Goal: Information Seeking & Learning: Find specific fact

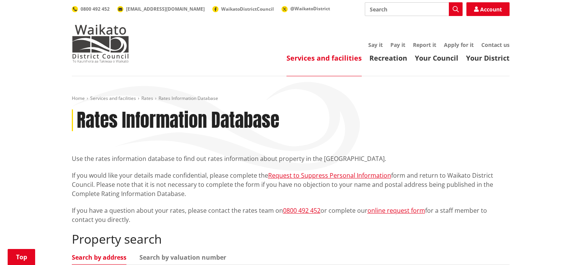
scroll to position [191, 0]
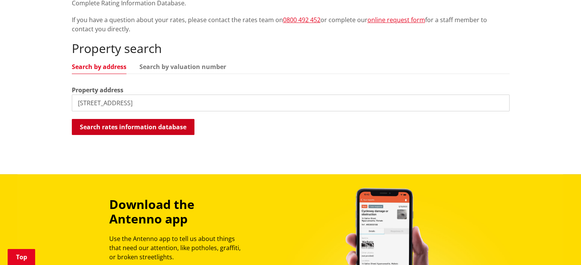
type input "[STREET_ADDRESS]"
click at [120, 132] on button "Search rates information database" at bounding box center [133, 127] width 123 height 16
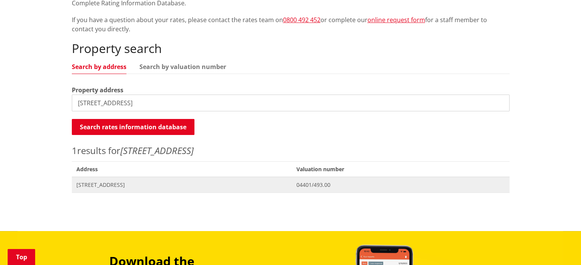
click at [133, 189] on span "Address [STREET_ADDRESS]" at bounding box center [182, 185] width 220 height 16
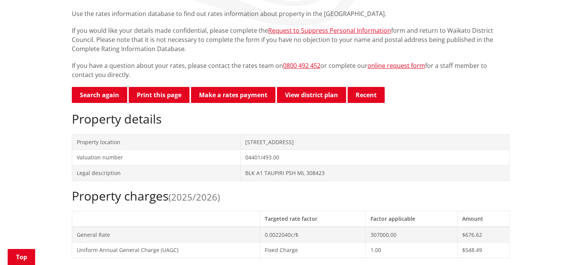
scroll to position [145, 0]
drag, startPoint x: 325, startPoint y: 172, endPoint x: 244, endPoint y: 175, distance: 81.0
click at [244, 175] on td "BLK A1 TAUPIRI PSH ML 308423" at bounding box center [374, 173] width 269 height 16
copy td "BLK A1 TAUPIRI PSH ML 308423"
